Goal: Task Accomplishment & Management: Use online tool/utility

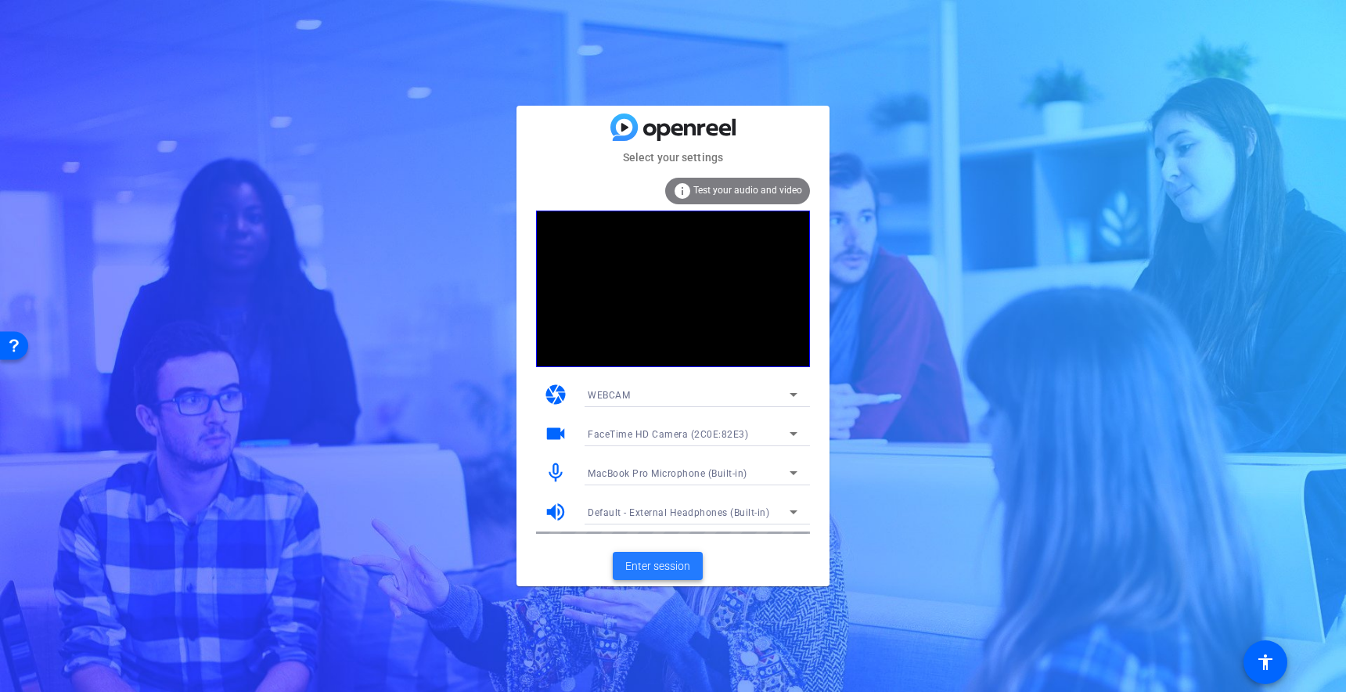
click at [643, 566] on span "Enter session" at bounding box center [657, 566] width 65 height 16
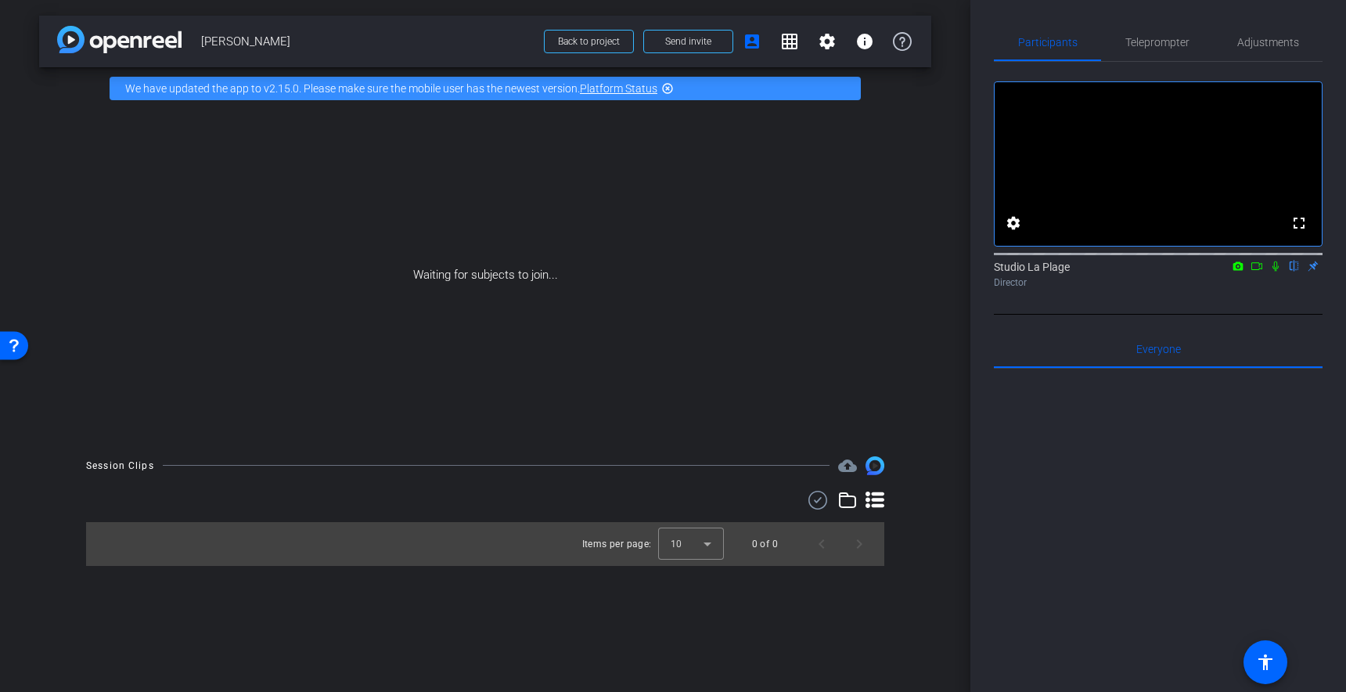
drag, startPoint x: 290, startPoint y: 234, endPoint x: 312, endPoint y: 249, distance: 26.5
click at [289, 234] on div "Waiting for subjects to join..." at bounding box center [485, 275] width 892 height 331
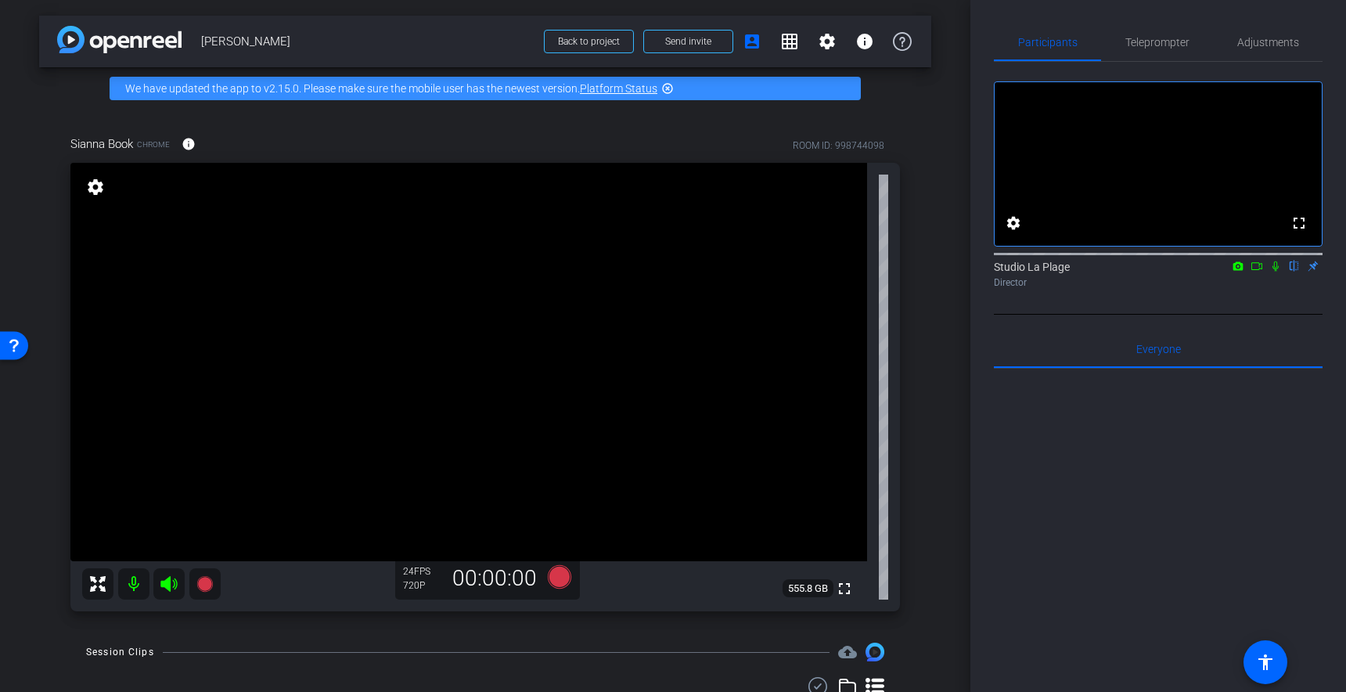
click at [410, 571] on div "24 FPS" at bounding box center [422, 571] width 39 height 13
click at [831, 44] on mat-icon "settings" at bounding box center [827, 41] width 19 height 19
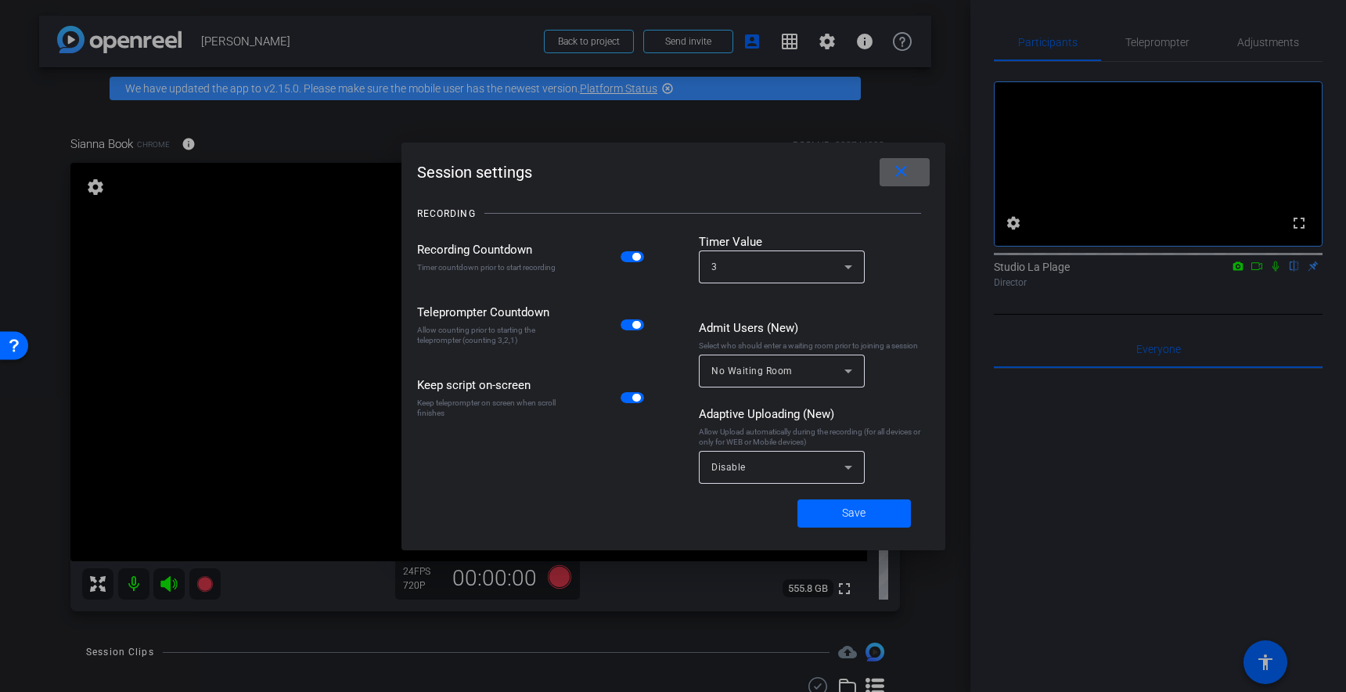
click at [736, 194] on div "RECORDING" at bounding box center [673, 213] width 513 height 39
click at [912, 174] on span at bounding box center [905, 172] width 50 height 38
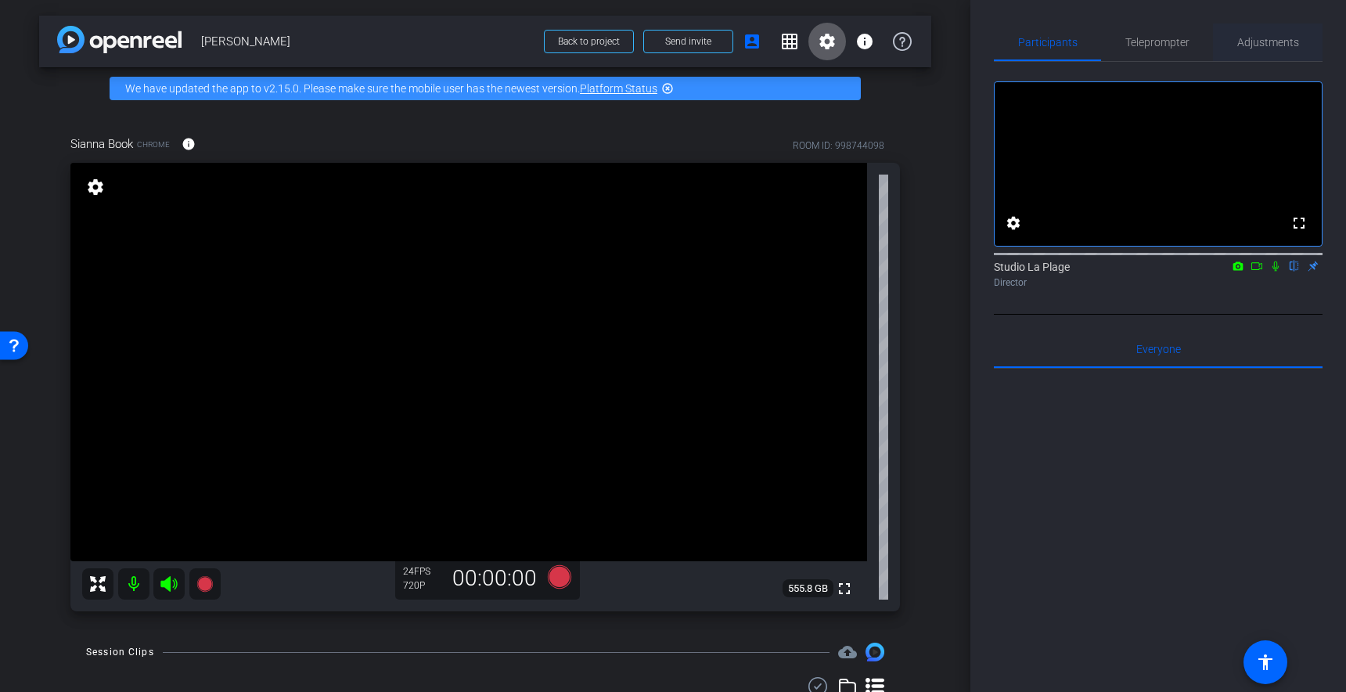
click at [1272, 45] on span "Adjustments" at bounding box center [1269, 42] width 62 height 11
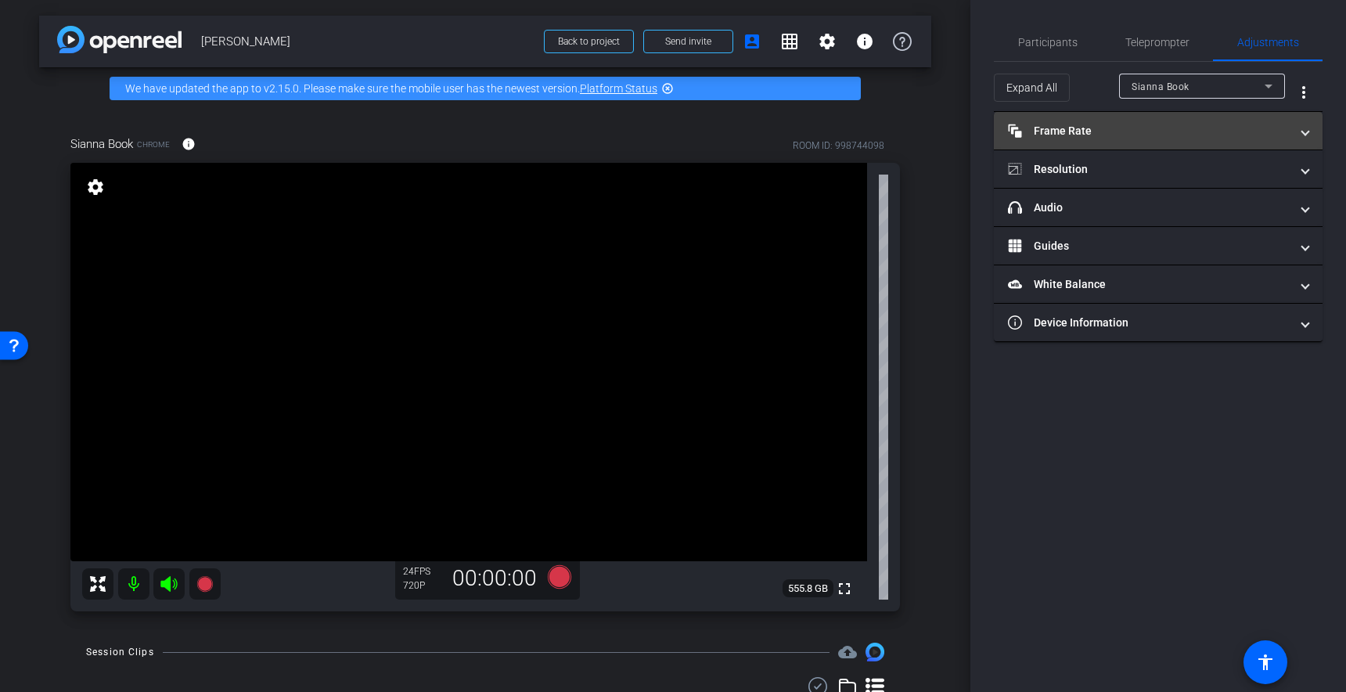
click at [1111, 135] on mat-panel-title "Frame Rate Frame Rate" at bounding box center [1149, 131] width 282 height 16
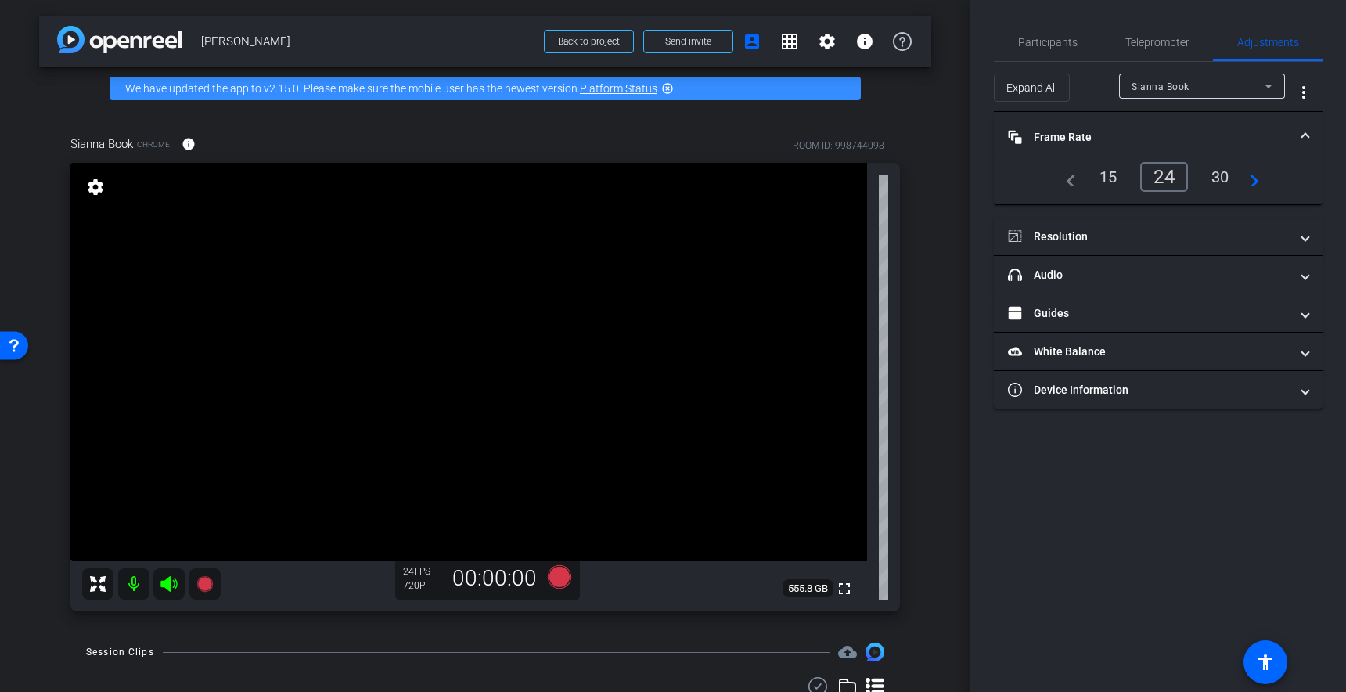
click at [1226, 170] on div "30" at bounding box center [1220, 177] width 41 height 27
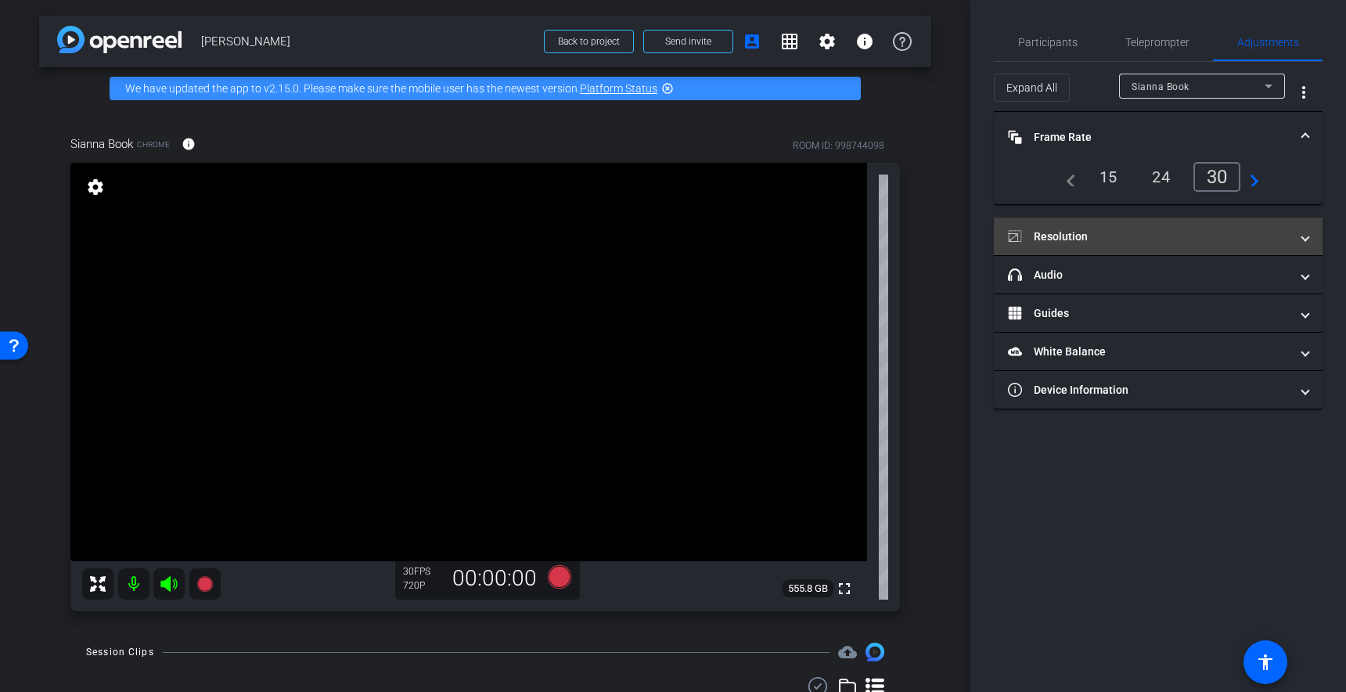
click at [1052, 238] on mat-panel-title "Resolution" at bounding box center [1149, 237] width 282 height 16
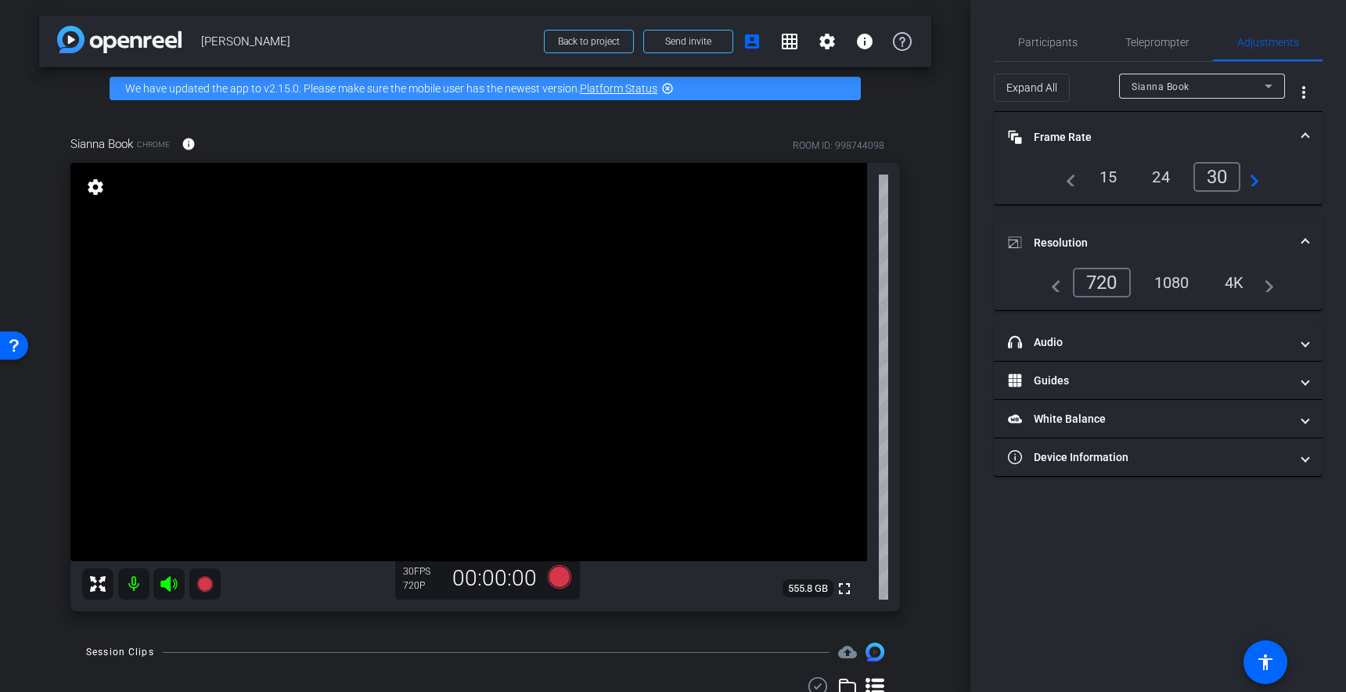
click at [1180, 292] on div "1080" at bounding box center [1172, 282] width 59 height 27
click at [1173, 281] on div "1080" at bounding box center [1172, 282] width 59 height 27
click at [1222, 278] on div "4K" at bounding box center [1235, 282] width 43 height 27
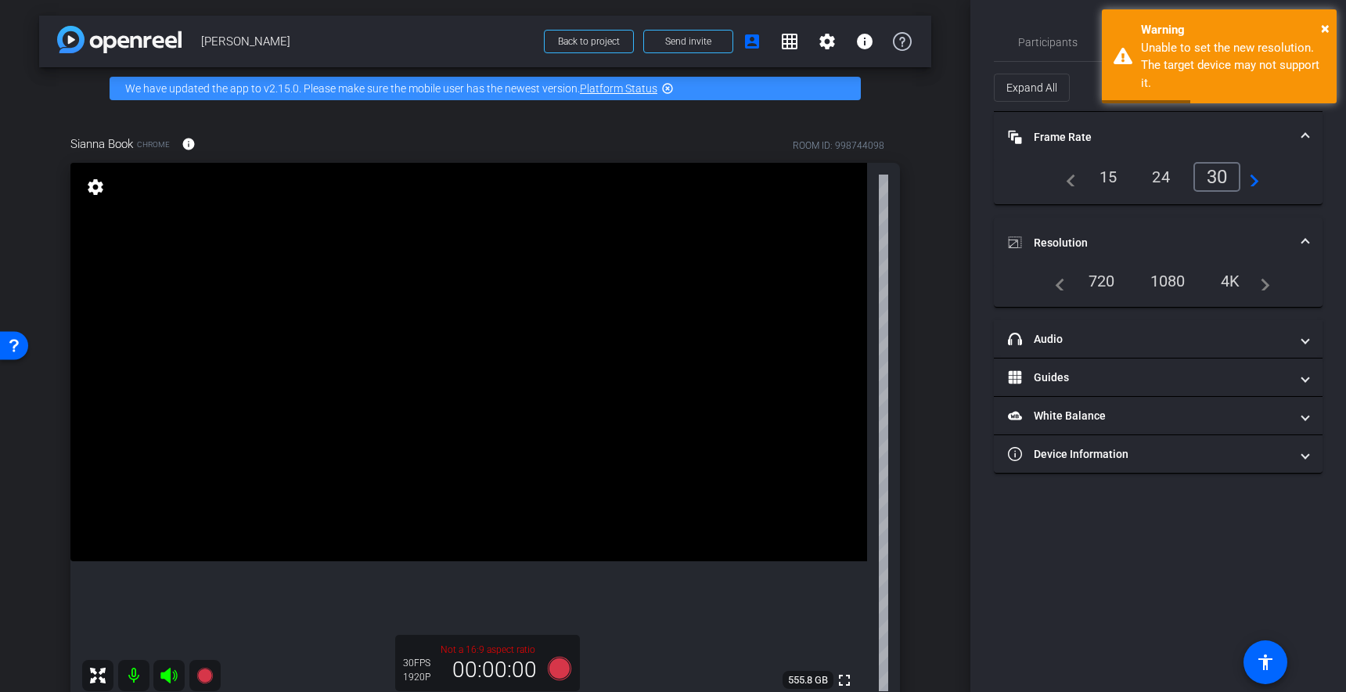
click at [1167, 279] on div "1080" at bounding box center [1168, 281] width 59 height 27
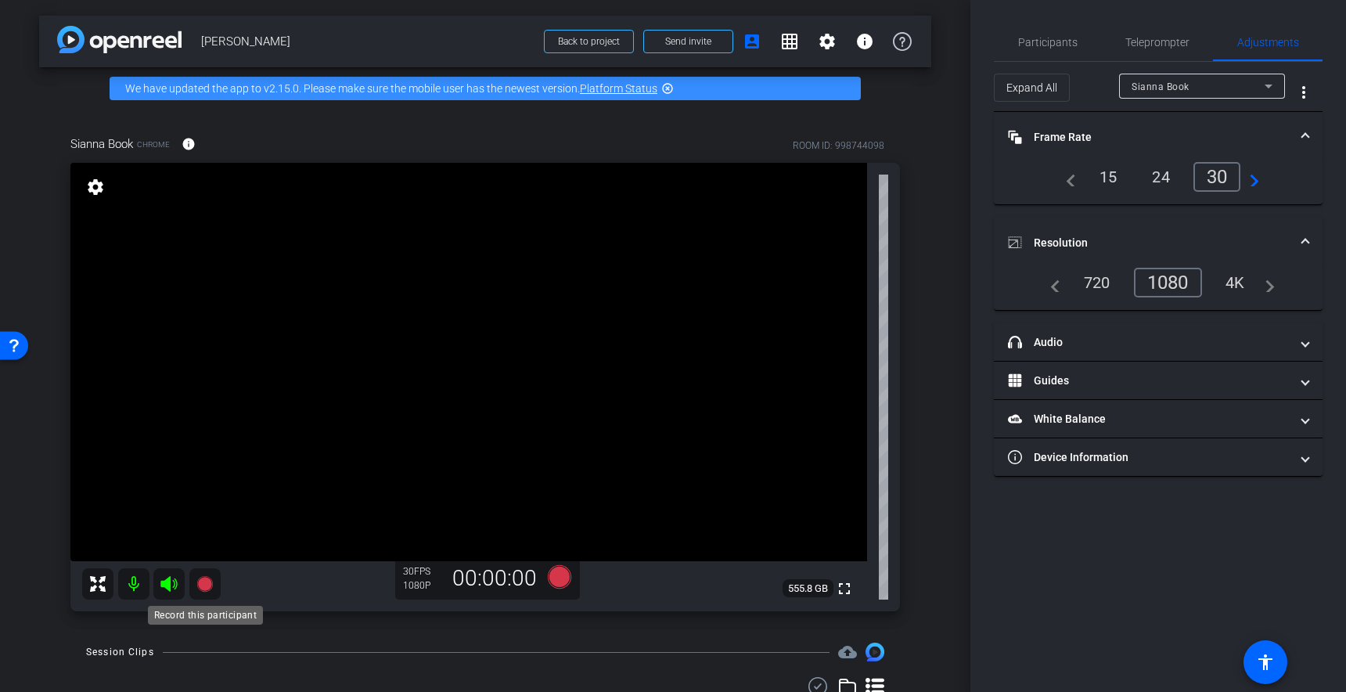
click at [205, 581] on icon at bounding box center [204, 584] width 16 height 16
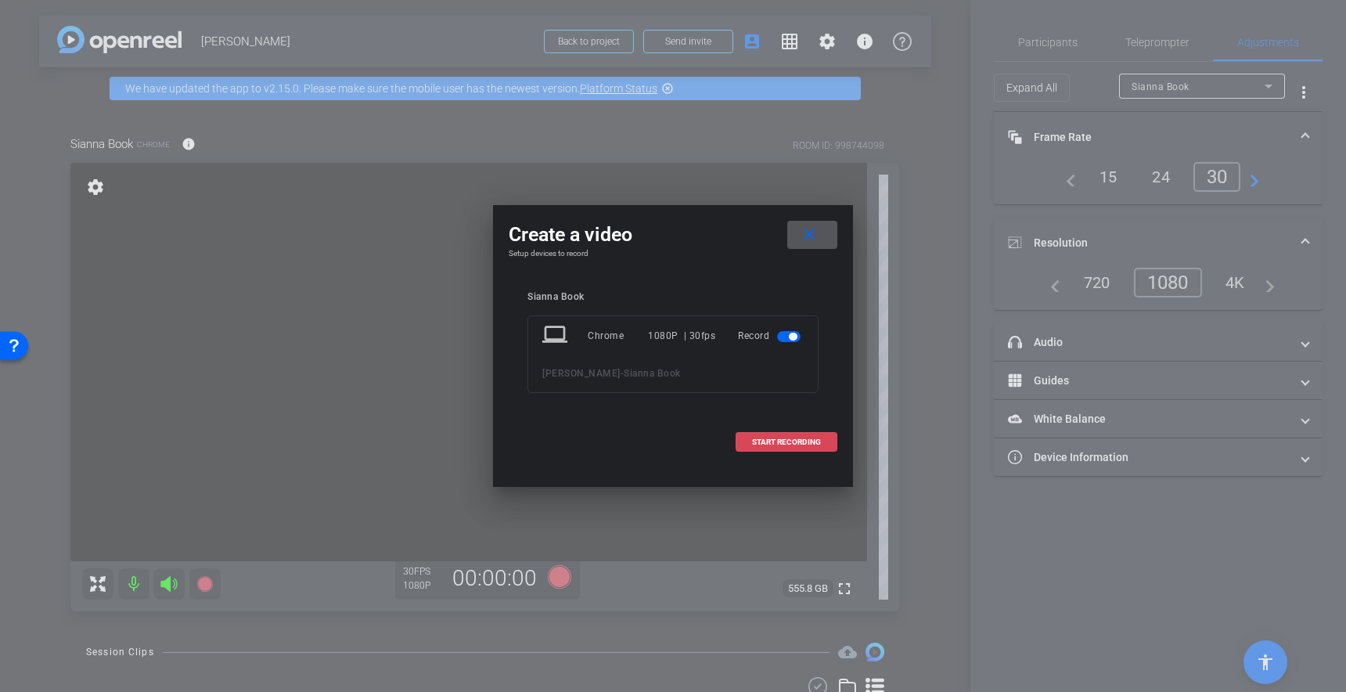
drag, startPoint x: 794, startPoint y: 443, endPoint x: 780, endPoint y: 444, distance: 13.3
click at [792, 442] on span "START RECORDING" at bounding box center [786, 442] width 69 height 8
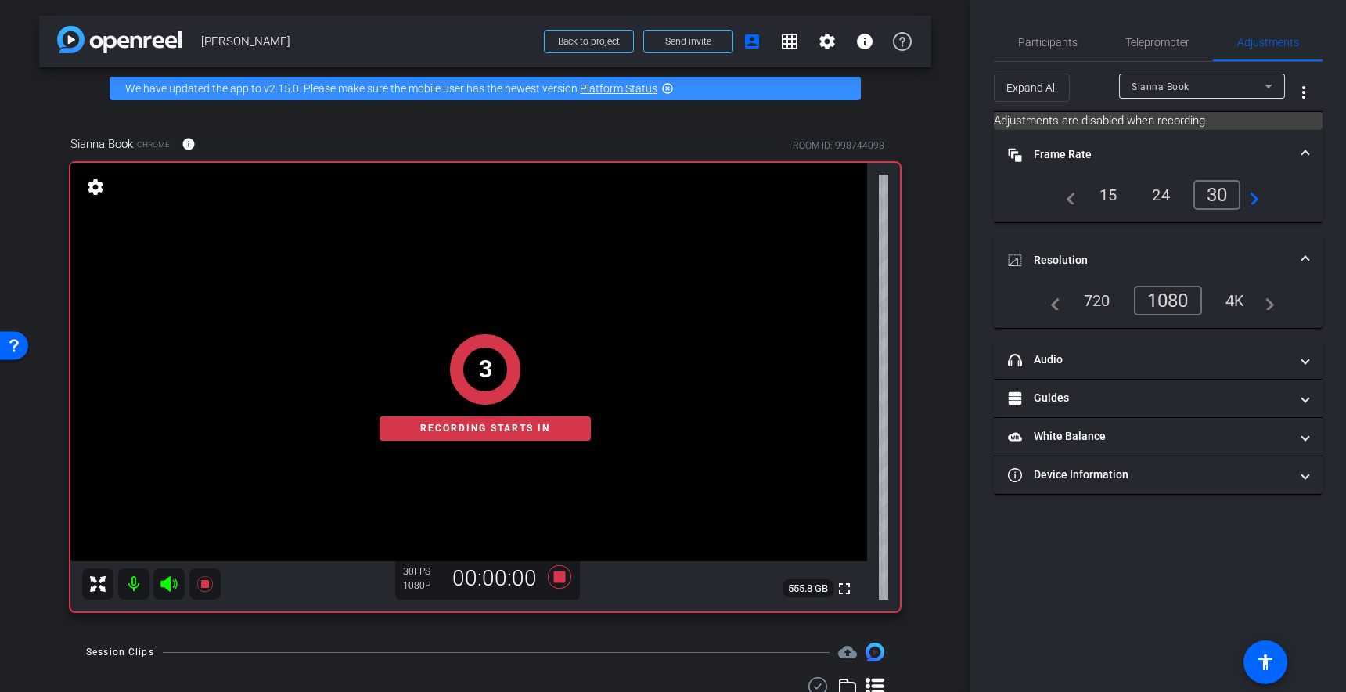
drag, startPoint x: 141, startPoint y: 586, endPoint x: 145, endPoint y: 596, distance: 10.2
click at [141, 586] on mat-icon at bounding box center [133, 583] width 31 height 31
click at [142, 582] on mat-icon at bounding box center [133, 583] width 31 height 31
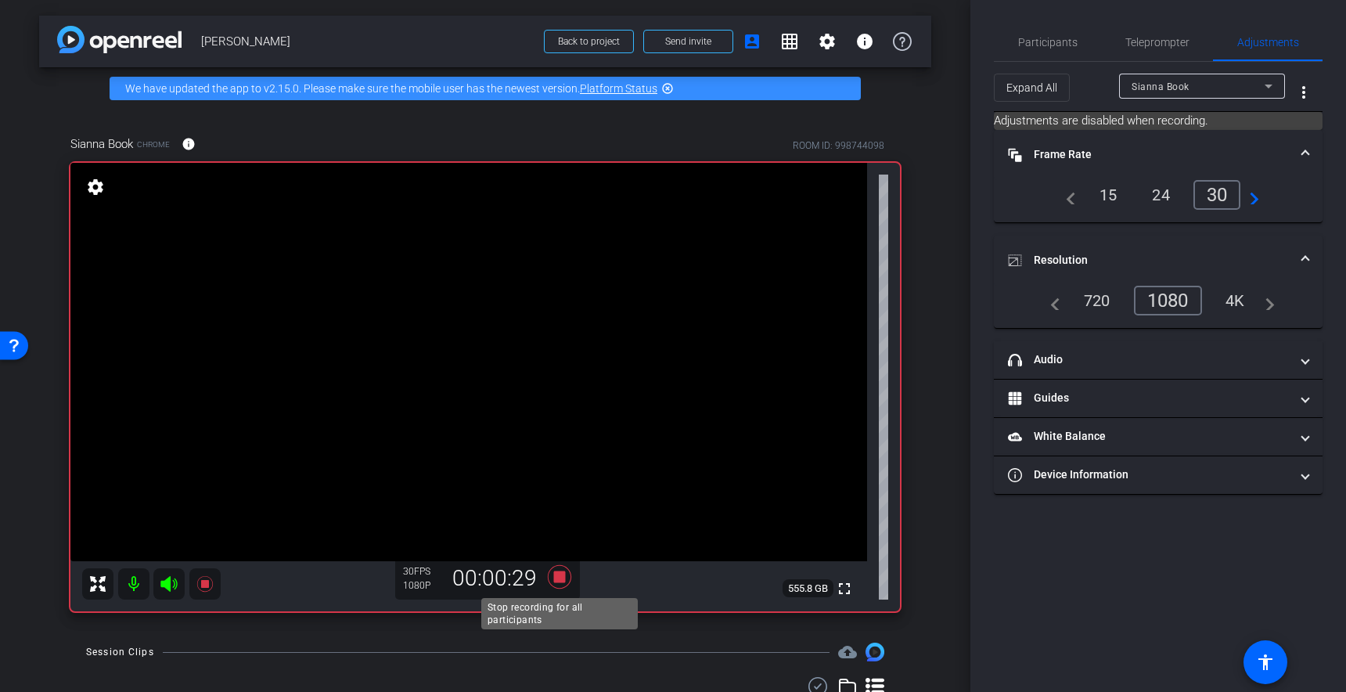
scroll to position [11, 0]
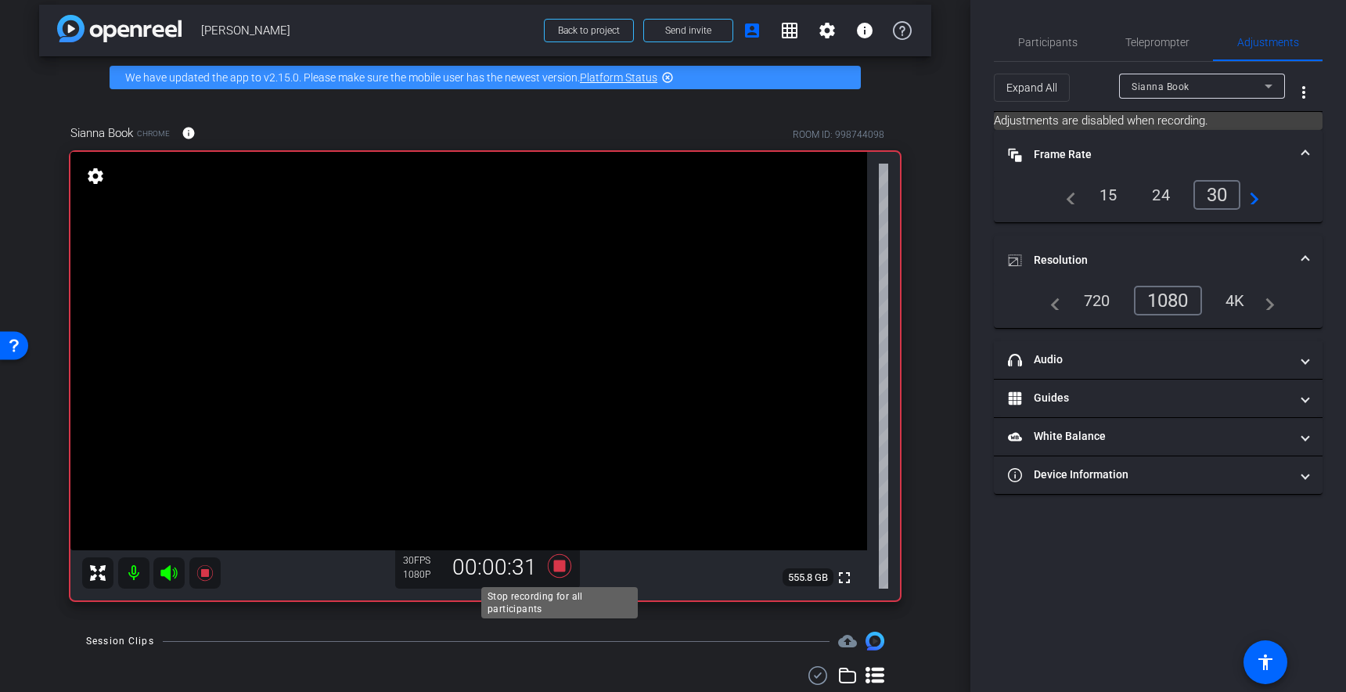
drag, startPoint x: 561, startPoint y: 569, endPoint x: 557, endPoint y: 611, distance: 41.7
click at [561, 570] on icon at bounding box center [559, 565] width 23 height 23
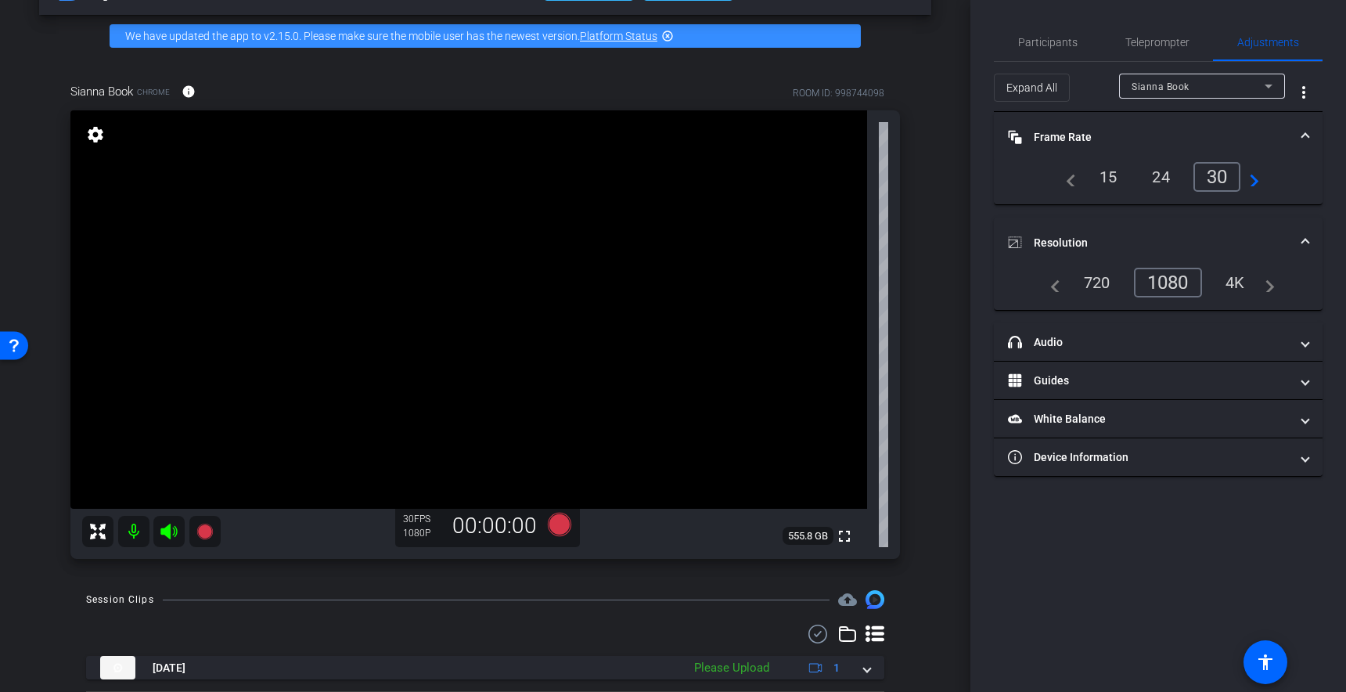
scroll to position [96, 0]
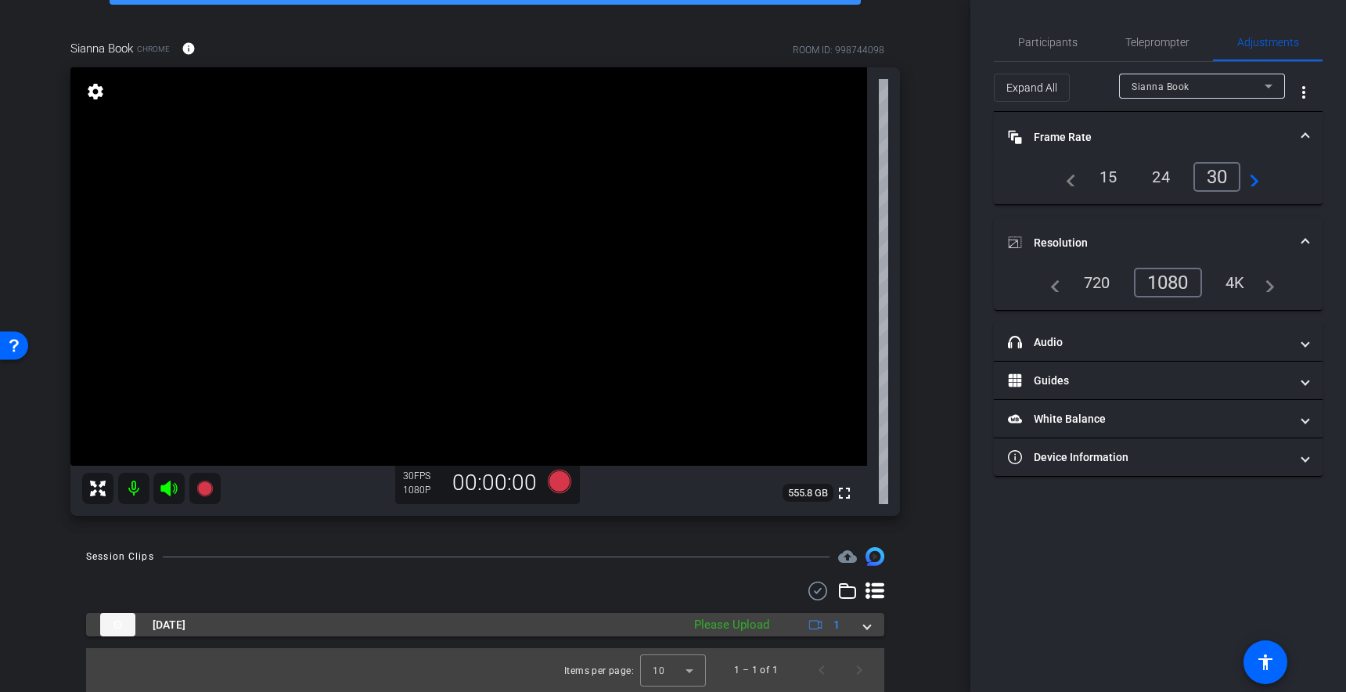
drag, startPoint x: 737, startPoint y: 618, endPoint x: 752, endPoint y: 626, distance: 17.2
click at [737, 618] on div "Please Upload" at bounding box center [732, 625] width 91 height 18
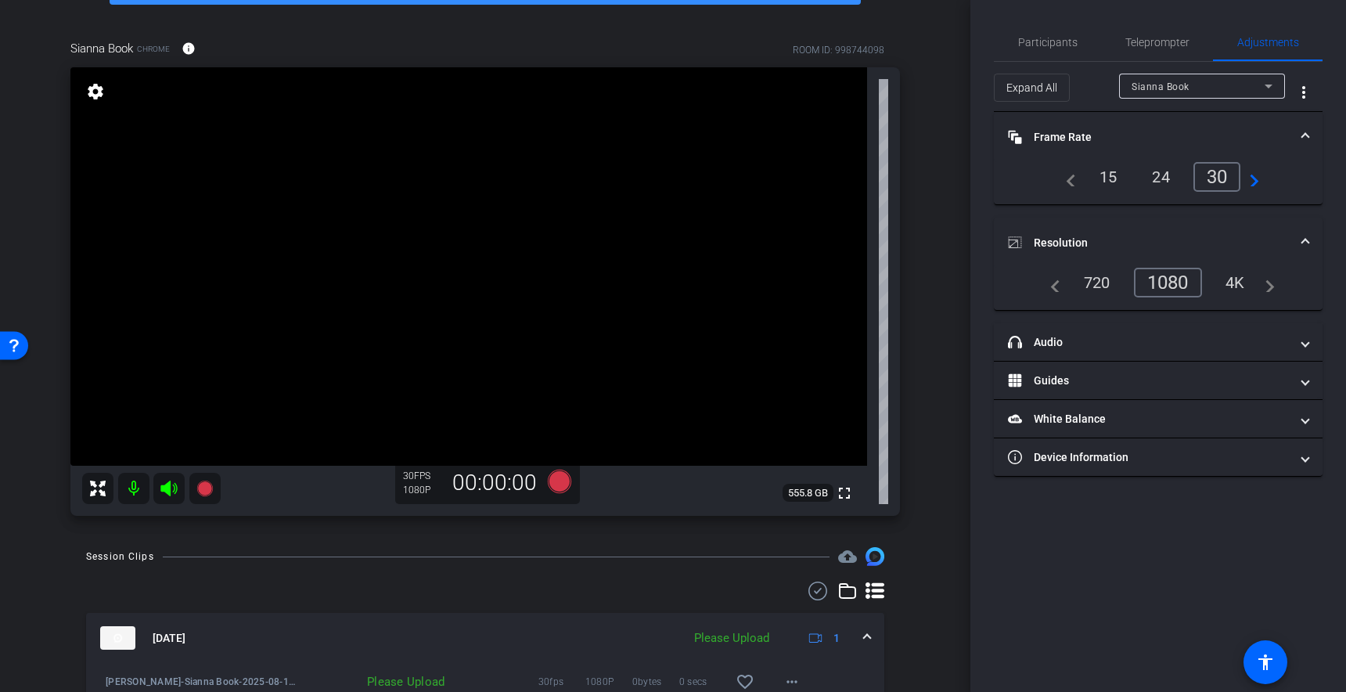
scroll to position [176, 0]
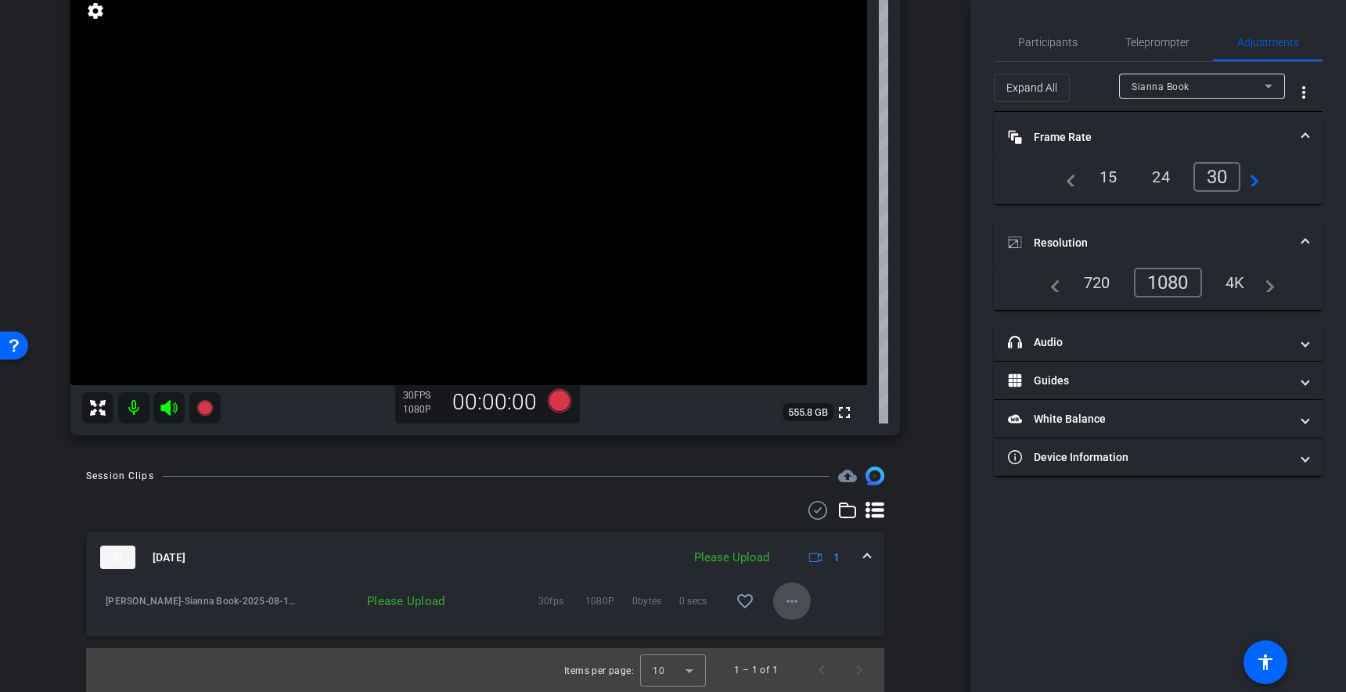
click at [798, 602] on mat-icon "more_horiz" at bounding box center [792, 601] width 19 height 19
click at [816, 629] on span "Upload" at bounding box center [817, 634] width 63 height 19
drag, startPoint x: 914, startPoint y: 209, endPoint x: 906, endPoint y: 241, distance: 33.0
click at [914, 209] on div "Sianna Book Chrome info ROOM ID: 998744098 fullscreen settings 555.8 GB 30 FPS …" at bounding box center [485, 191] width 892 height 517
click at [907, 183] on div "Sianna Book Chrome info ROOM ID: 998744098 fullscreen settings 555.8 GB 30 FPS …" at bounding box center [485, 191] width 892 height 517
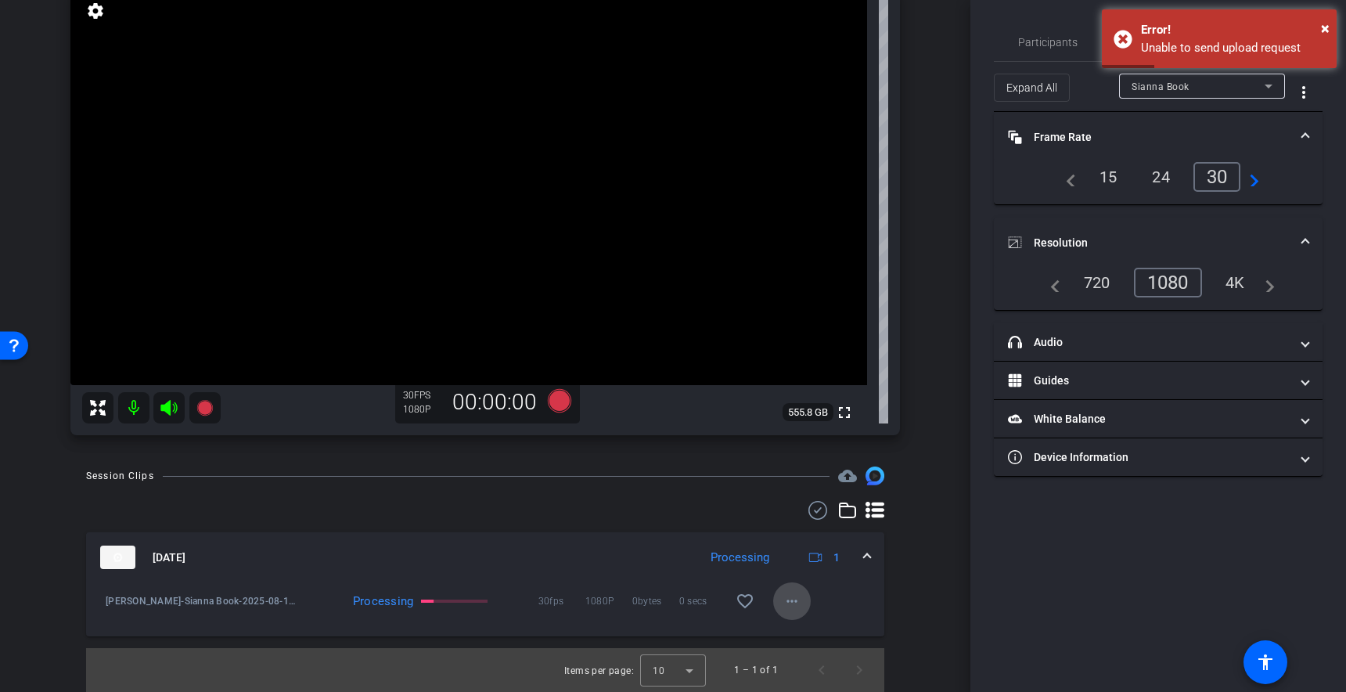
click at [781, 602] on span at bounding box center [792, 601] width 38 height 38
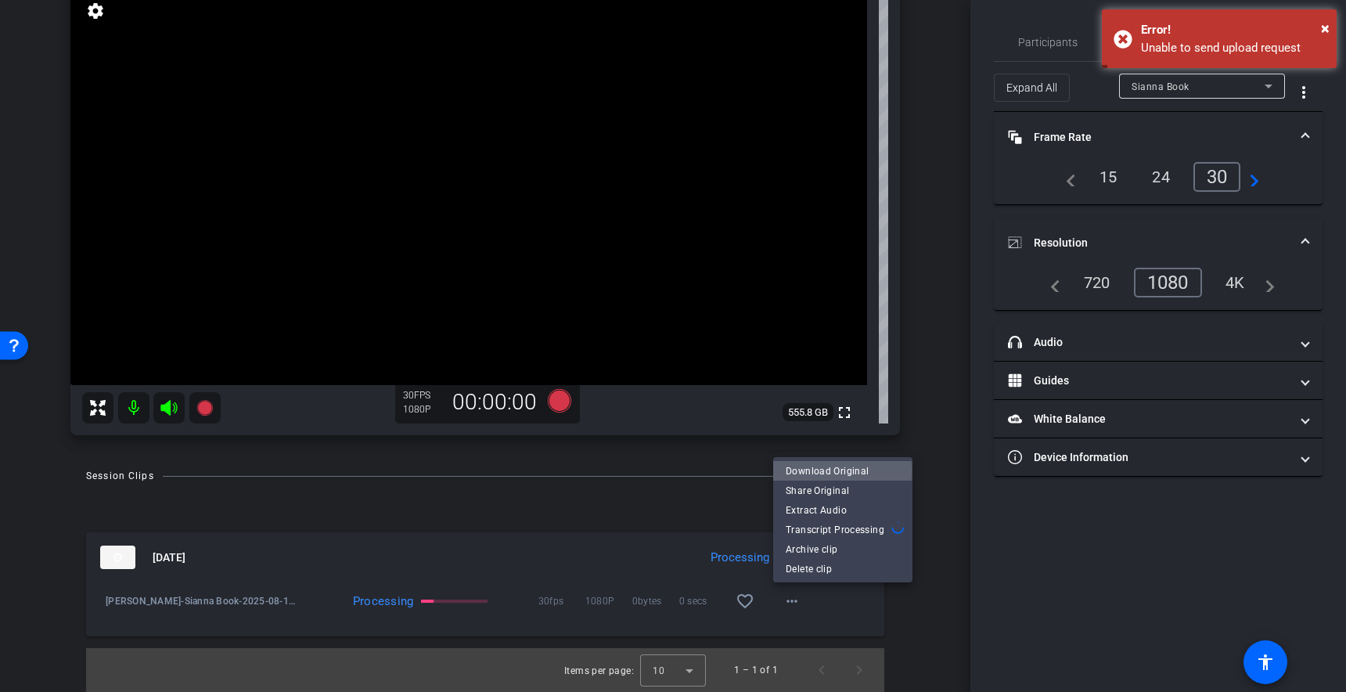
click at [813, 470] on span "Download Original" at bounding box center [843, 471] width 114 height 19
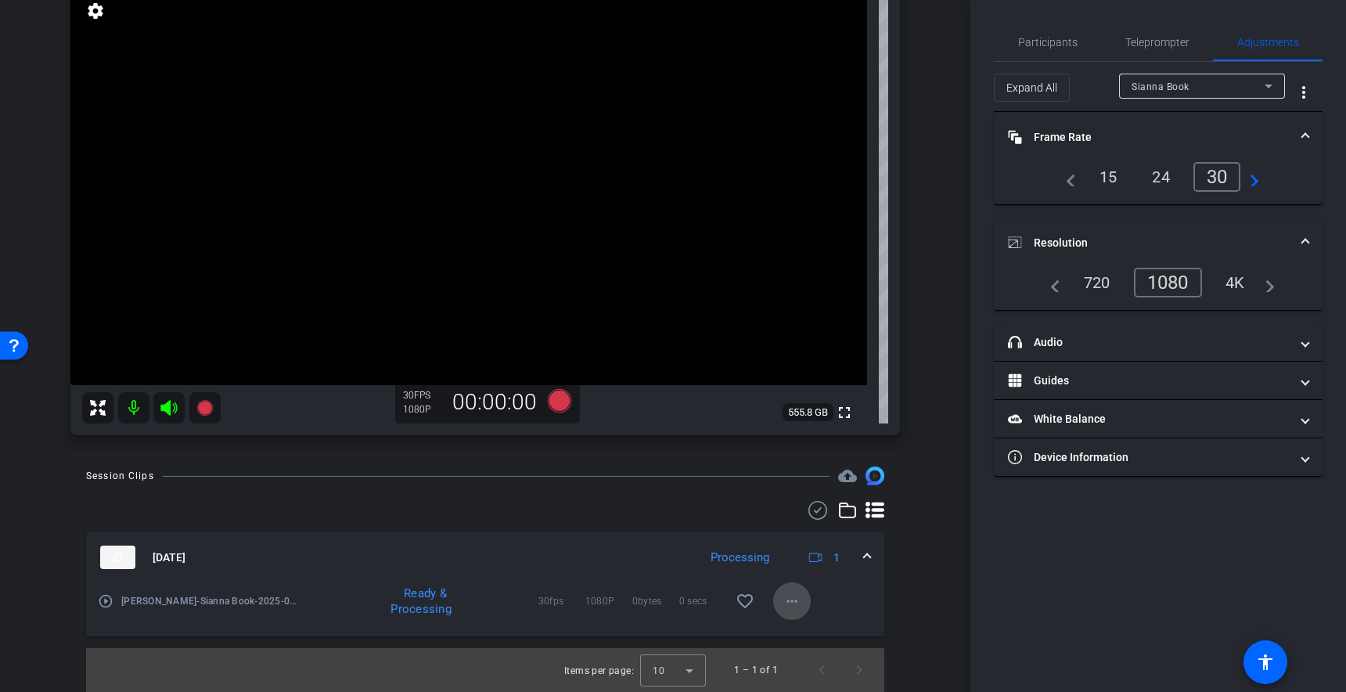
click at [791, 589] on span at bounding box center [792, 601] width 38 height 38
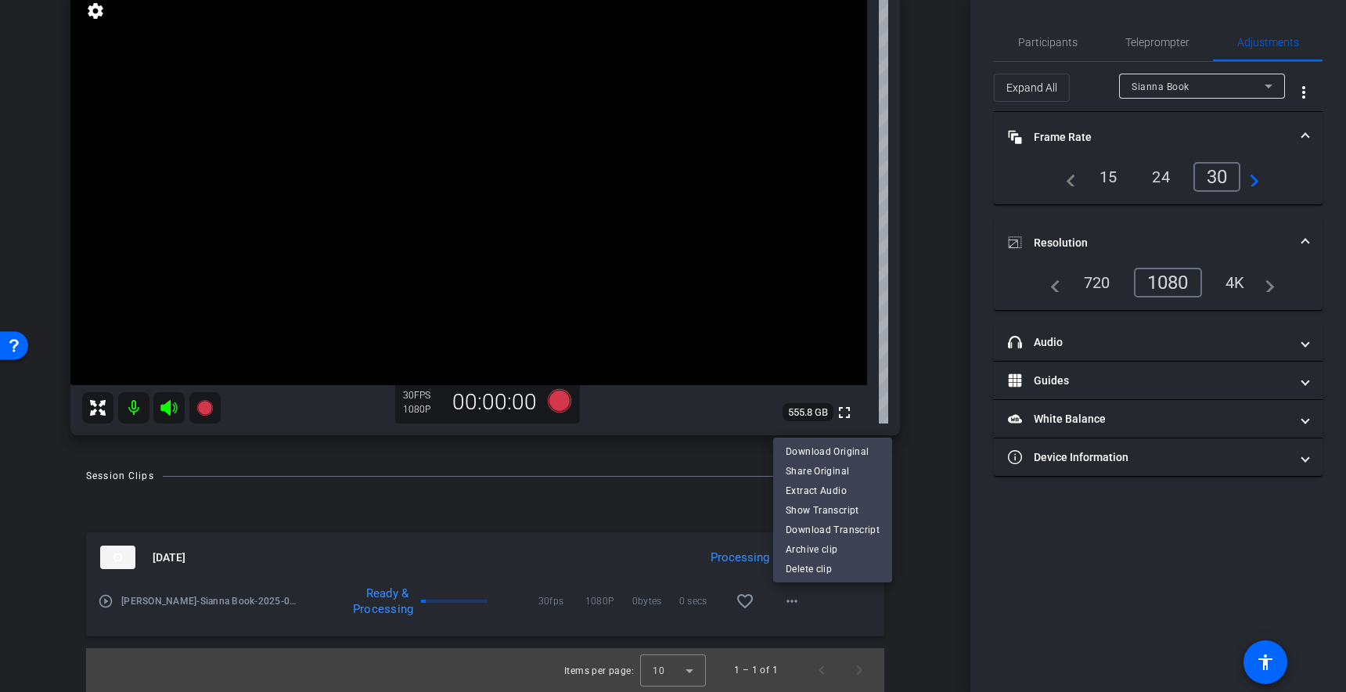
click at [654, 514] on div at bounding box center [673, 346] width 1346 height 692
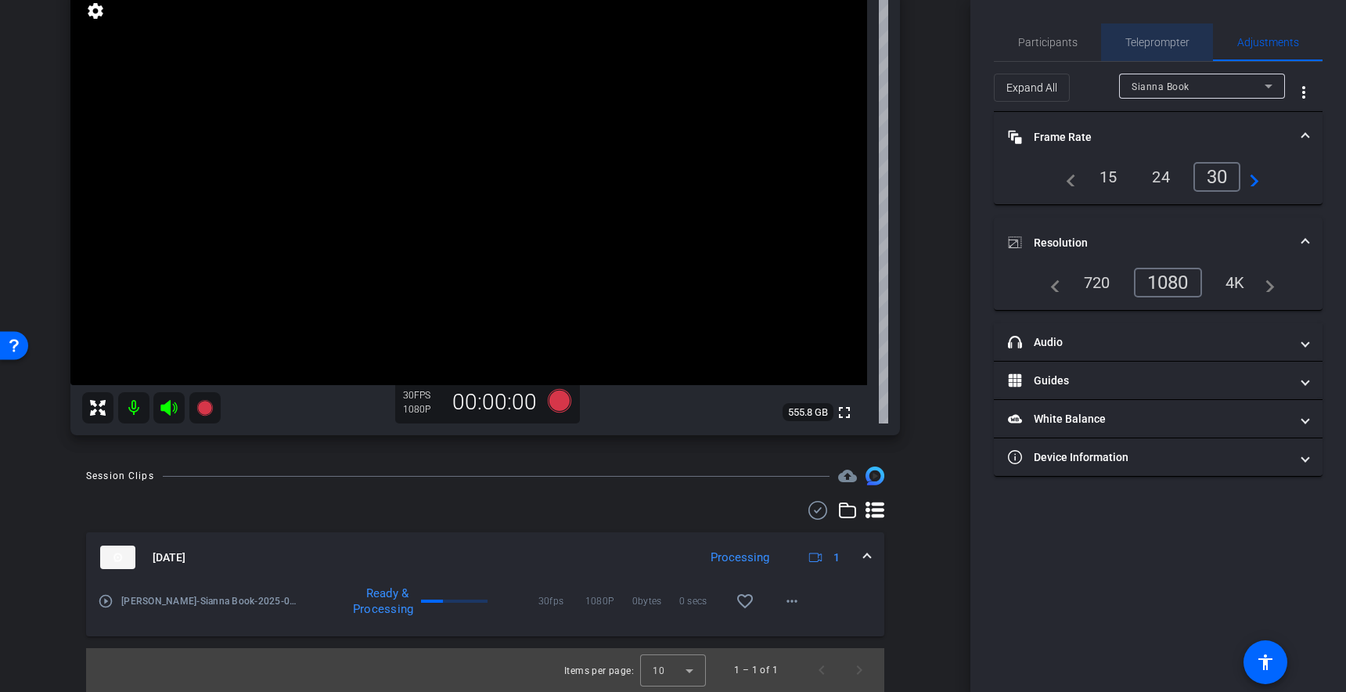
drag, startPoint x: 1165, startPoint y: 38, endPoint x: 1112, endPoint y: 52, distance: 54.3
click at [1164, 38] on span "Teleprompter" at bounding box center [1158, 42] width 64 height 11
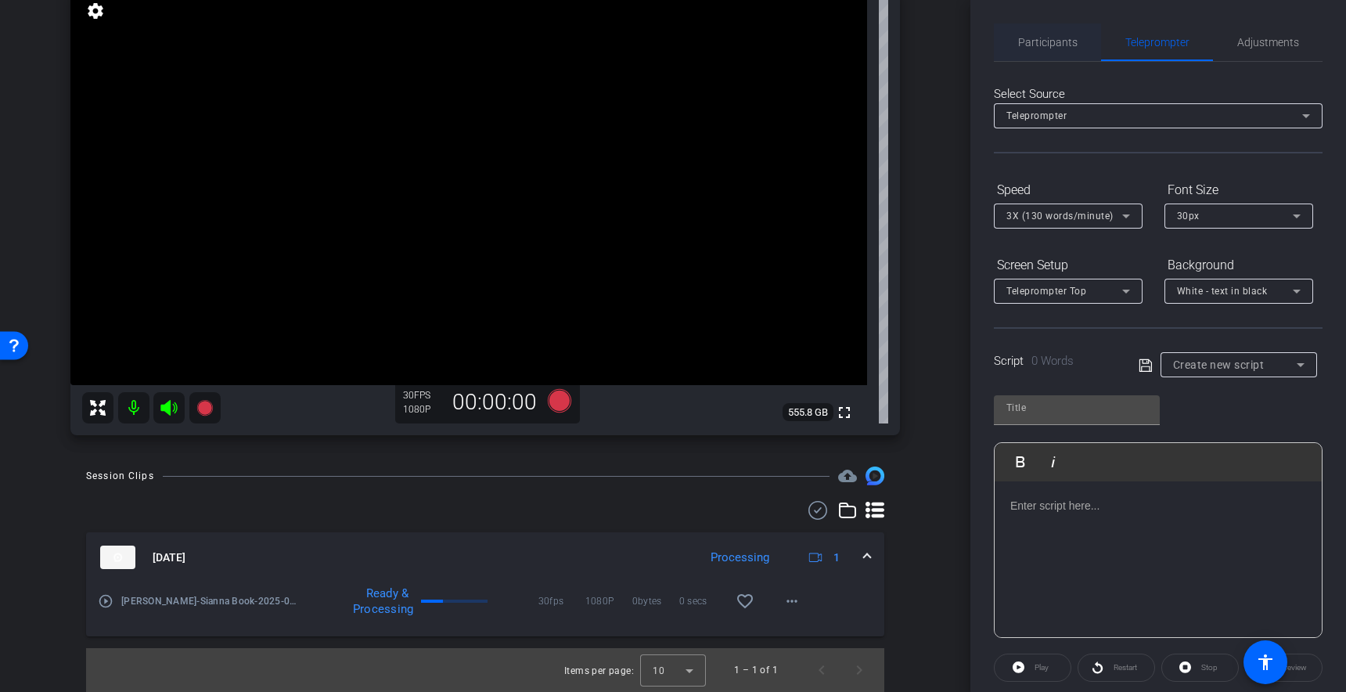
click at [1058, 46] on span "Participants" at bounding box center [1047, 42] width 59 height 11
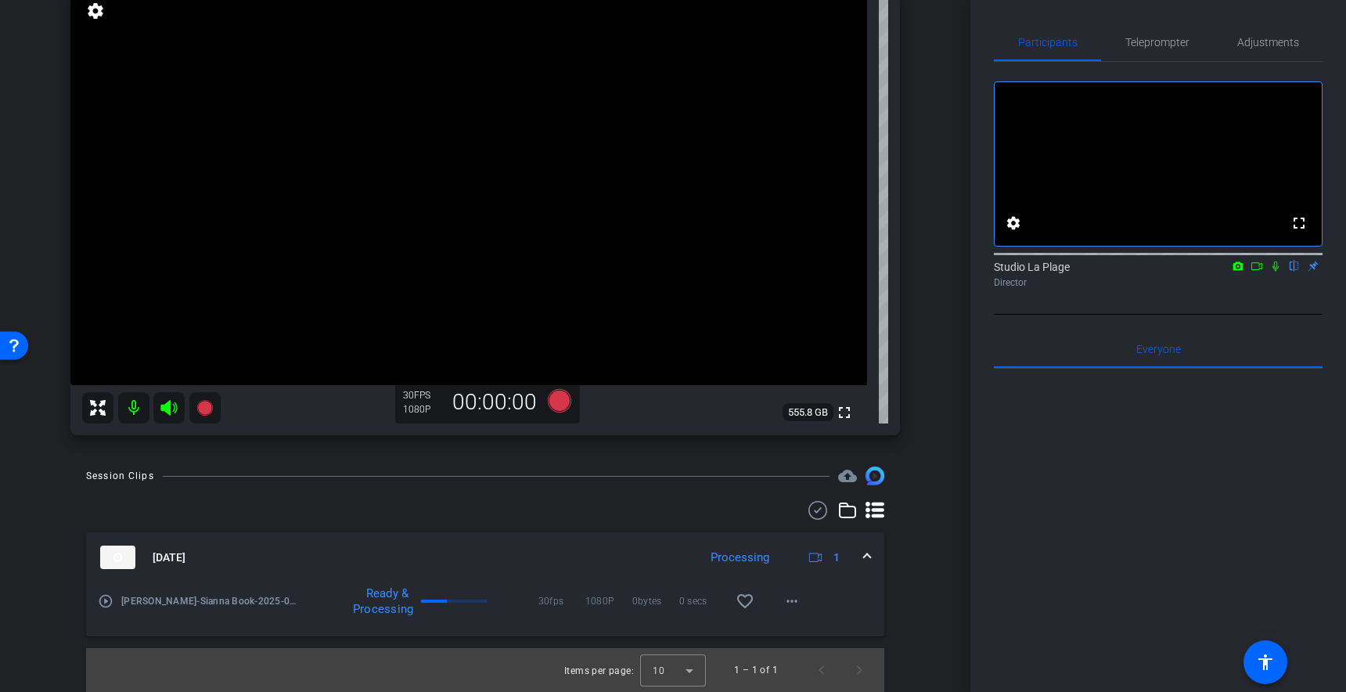
click at [1256, 272] on icon at bounding box center [1257, 266] width 13 height 11
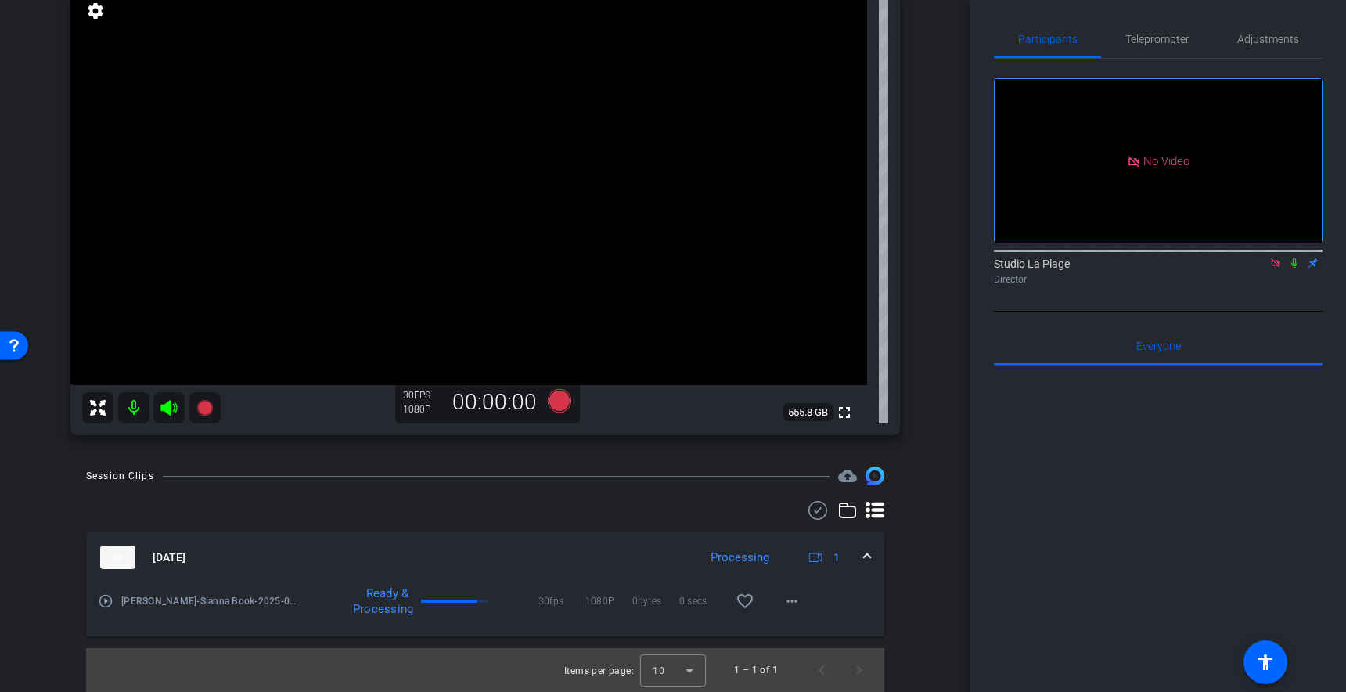
click at [573, 514] on div at bounding box center [485, 510] width 798 height 19
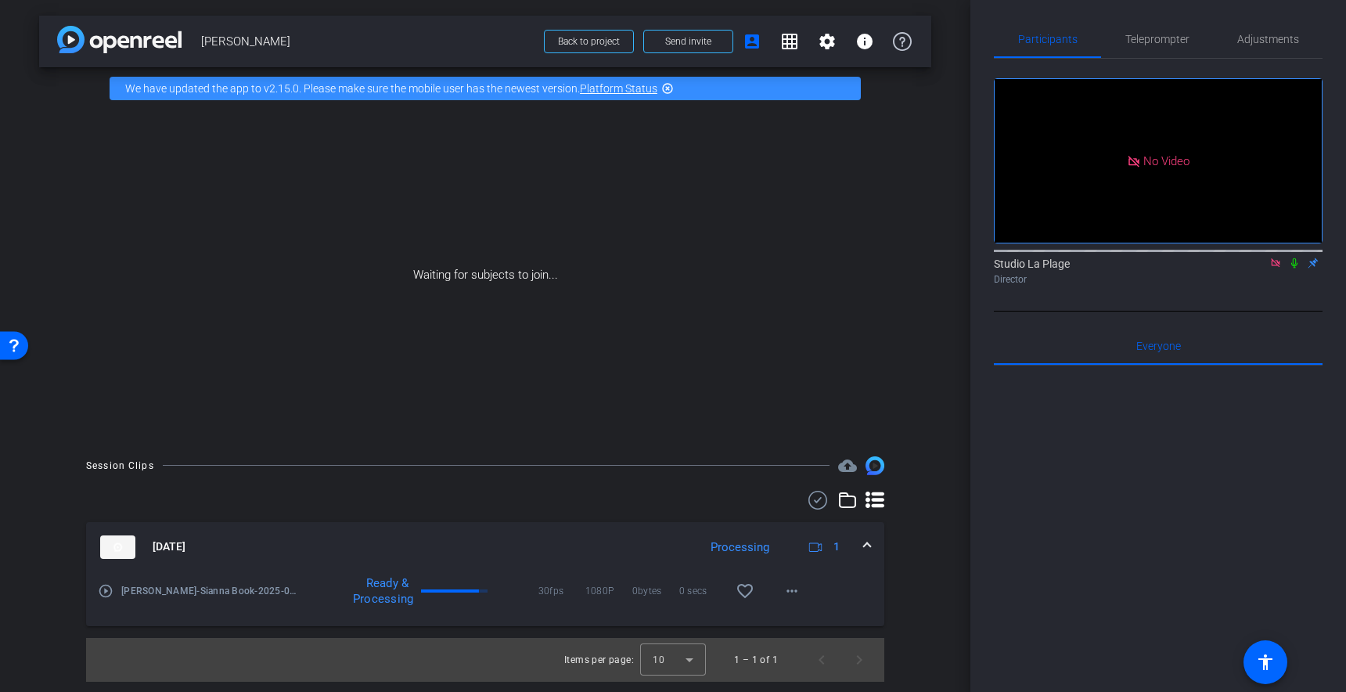
scroll to position [0, 0]
click at [791, 587] on mat-icon "more_horiz" at bounding box center [792, 591] width 19 height 19
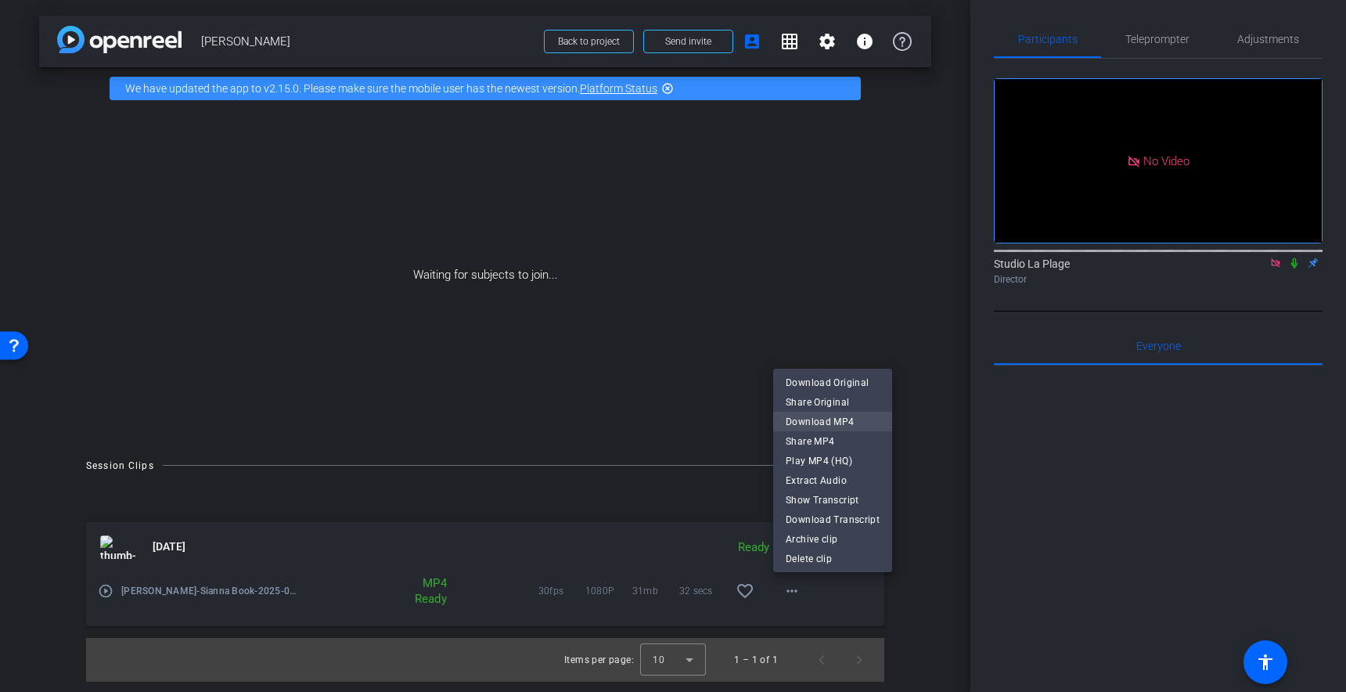
click at [820, 415] on span "Download MP4" at bounding box center [833, 422] width 94 height 19
